Goal: Task Accomplishment & Management: Manage account settings

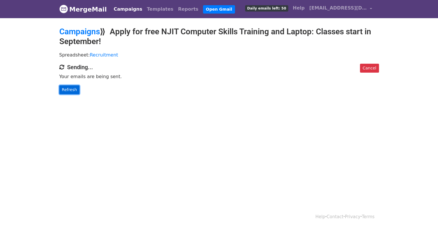
click at [65, 90] on link "Refresh" at bounding box center [69, 89] width 20 height 9
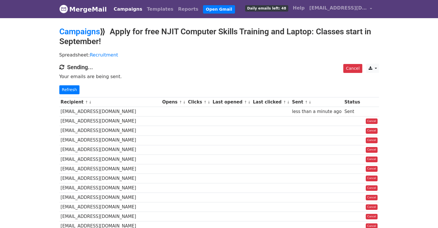
scroll to position [58, 0]
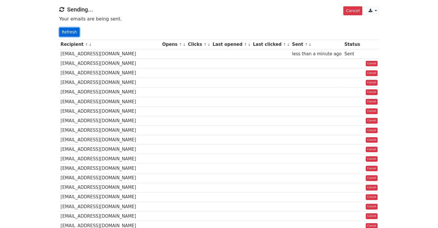
click at [72, 29] on link "Refresh" at bounding box center [69, 32] width 20 height 9
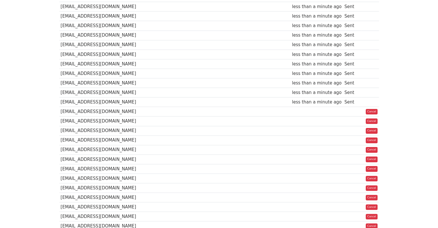
scroll to position [115, 0]
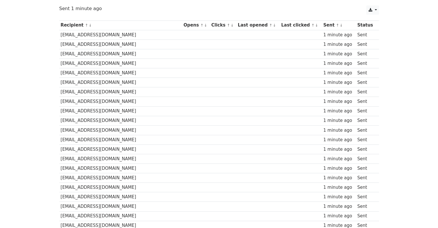
scroll to position [58, 0]
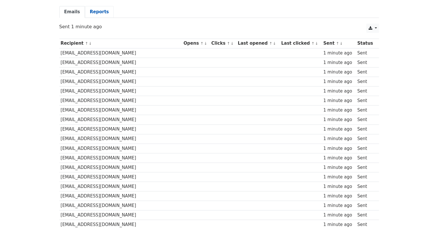
click at [96, 11] on link "Reports" at bounding box center [99, 12] width 29 height 12
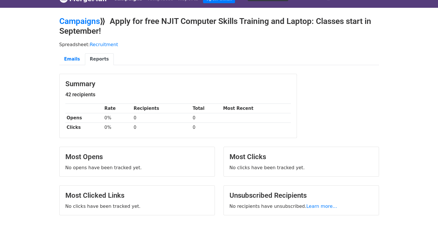
scroll to position [29, 0]
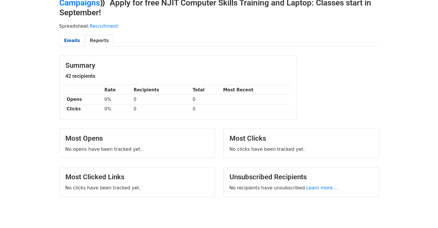
click at [67, 42] on link "Emails" at bounding box center [72, 41] width 26 height 12
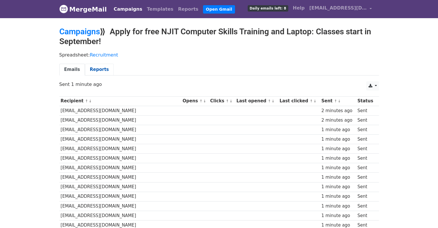
drag, startPoint x: 99, startPoint y: 69, endPoint x: 103, endPoint y: 69, distance: 4.9
click at [99, 69] on link "Reports" at bounding box center [99, 70] width 29 height 12
click at [91, 70] on link "Reports" at bounding box center [99, 70] width 29 height 12
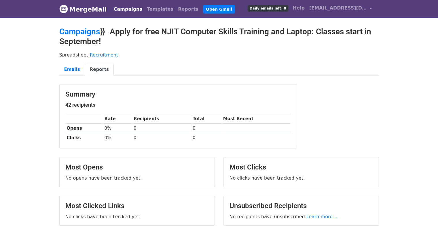
click at [116, 7] on link "Campaigns" at bounding box center [128, 9] width 33 height 12
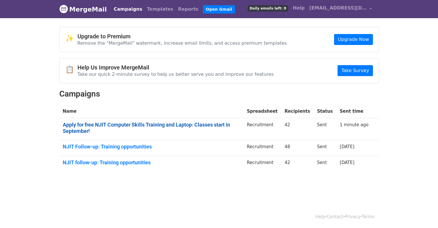
click at [156, 125] on link "Apply for free NJIT Computer Skills Training and Laptop: Classes start in Septe…" at bounding box center [152, 128] width 178 height 12
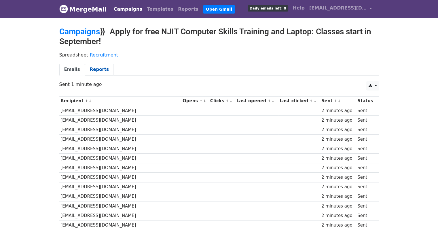
click at [96, 72] on link "Reports" at bounding box center [99, 70] width 29 height 12
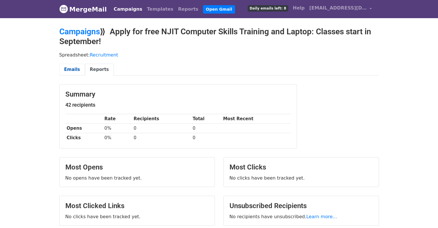
click at [63, 65] on link "Emails" at bounding box center [72, 70] width 26 height 12
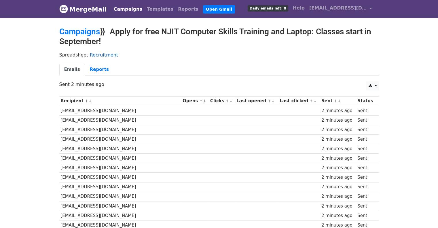
click at [94, 57] on link "Recruitment" at bounding box center [104, 54] width 28 height 5
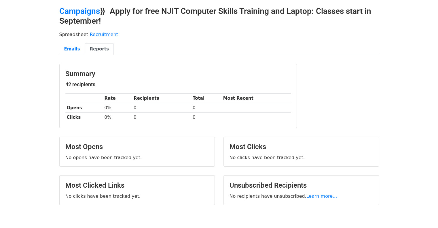
scroll to position [29, 0]
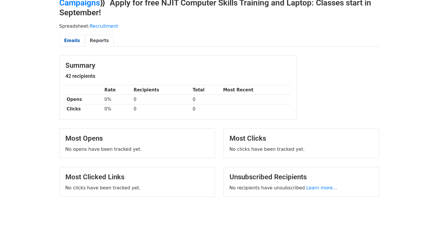
click at [74, 40] on link "Emails" at bounding box center [72, 41] width 26 height 12
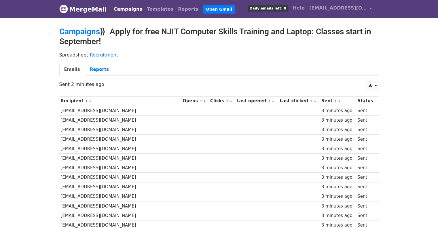
click at [122, 8] on link "Campaigns" at bounding box center [128, 9] width 33 height 12
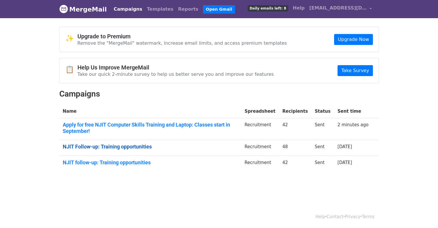
click at [95, 148] on link "NJIT Follow-up: Training opportunities" at bounding box center [150, 147] width 175 height 6
click at [129, 147] on link "NJIT Follow-up: Training opportunities" at bounding box center [150, 147] width 175 height 6
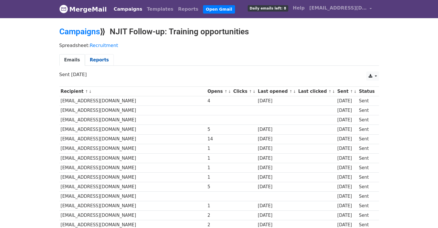
click at [92, 61] on link "Reports" at bounding box center [99, 60] width 29 height 12
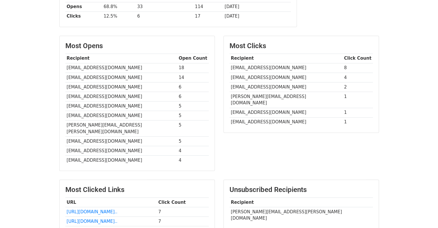
scroll to position [83, 0]
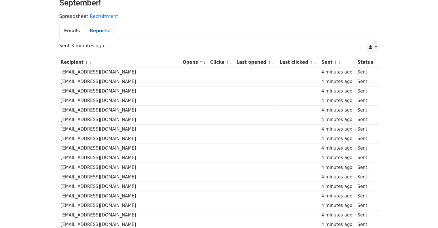
scroll to position [29, 0]
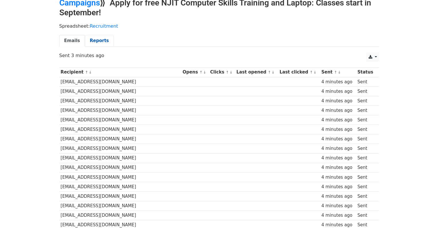
click at [93, 41] on link "Reports" at bounding box center [99, 41] width 29 height 12
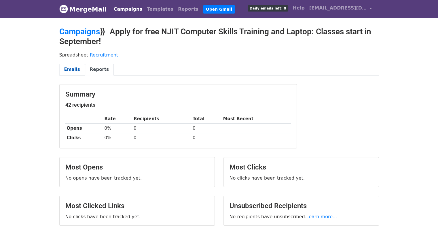
click at [71, 67] on link "Emails" at bounding box center [72, 70] width 26 height 12
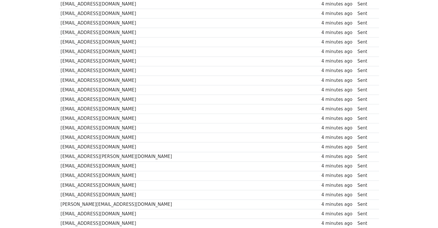
scroll to position [317, 0]
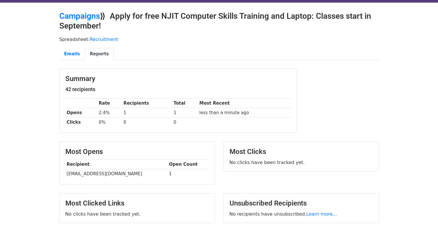
scroll to position [29, 0]
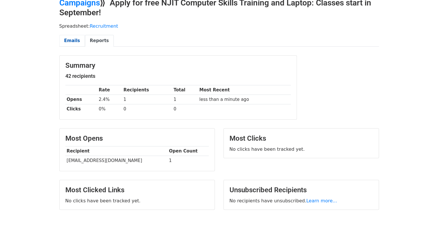
click at [74, 41] on link "Emails" at bounding box center [72, 41] width 26 height 12
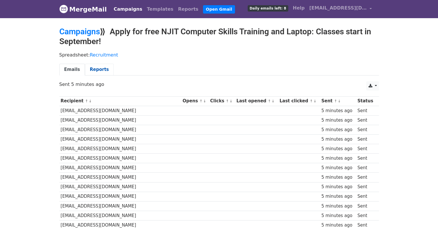
click at [100, 67] on link "Reports" at bounding box center [99, 70] width 29 height 12
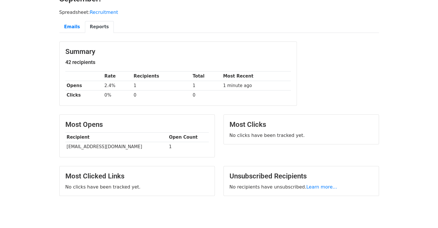
scroll to position [62, 0]
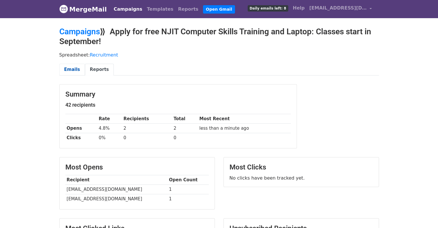
click at [77, 69] on link "Emails" at bounding box center [72, 70] width 26 height 12
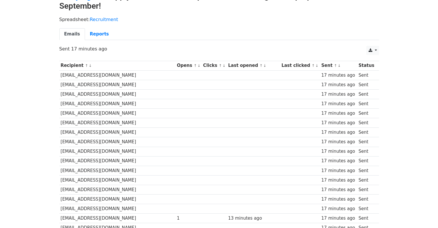
scroll to position [58, 0]
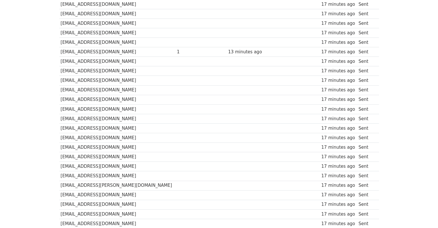
scroll to position [288, 0]
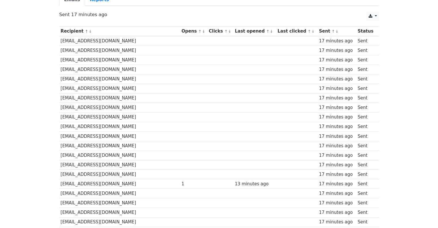
scroll to position [56, 0]
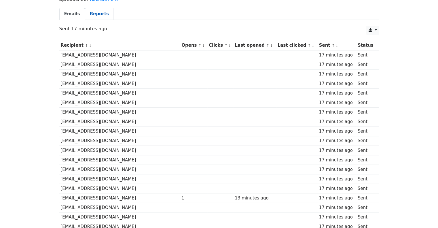
click at [100, 15] on link "Reports" at bounding box center [99, 14] width 29 height 12
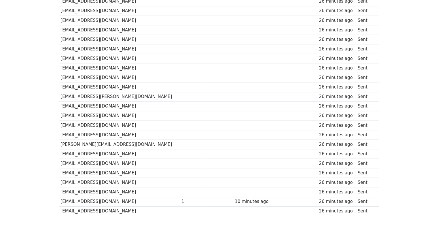
scroll to position [327, 0]
